Goal: Complete application form

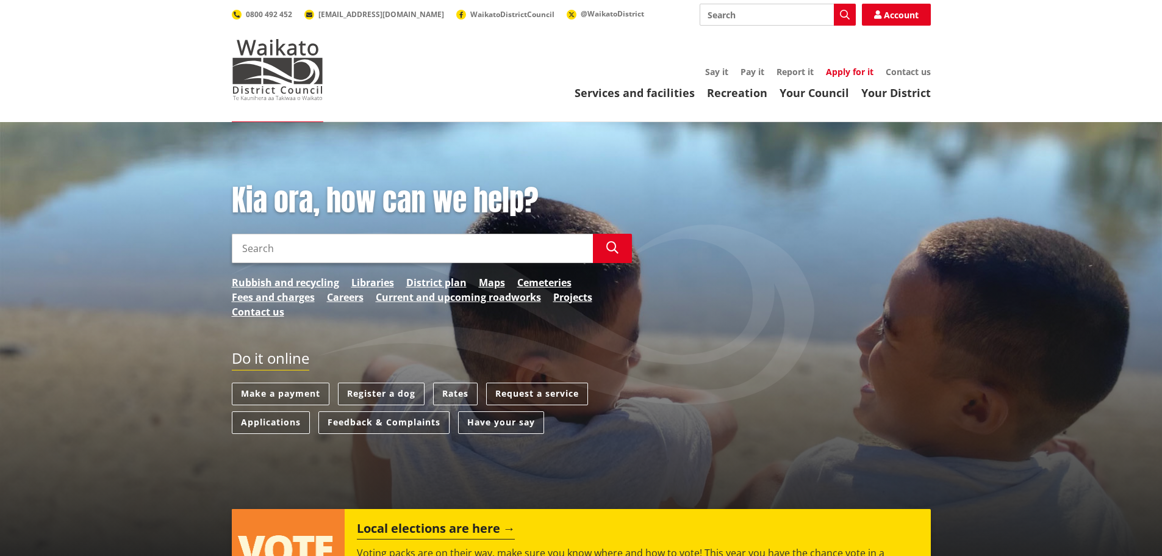
click at [854, 76] on link "Apply for it" at bounding box center [850, 72] width 48 height 12
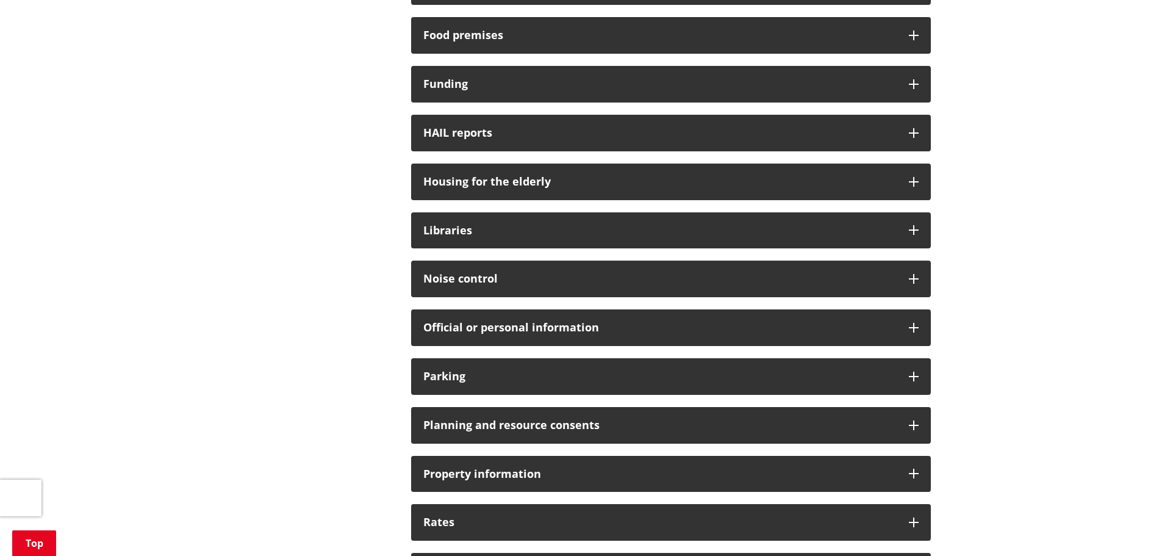
scroll to position [793, 0]
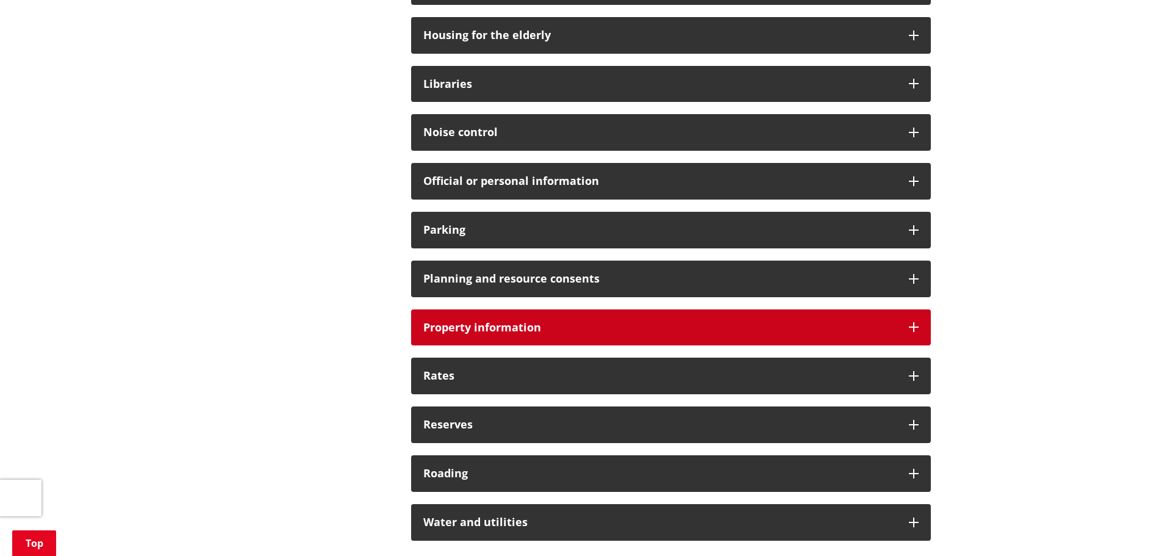
click at [496, 331] on h3 "Property information" at bounding box center [659, 327] width 473 height 12
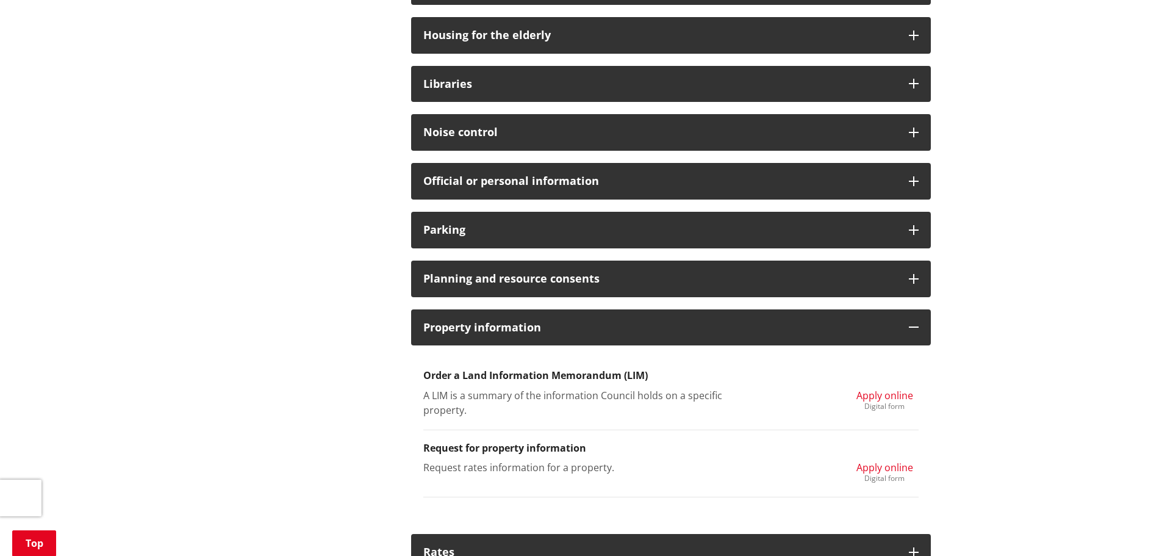
click at [881, 475] on div "Digital form" at bounding box center [884, 478] width 57 height 7
